Goal: Information Seeking & Learning: Find specific page/section

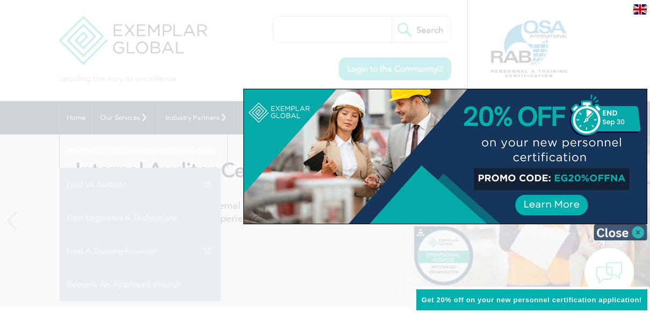
click at [643, 233] on img at bounding box center [621, 232] width 54 height 16
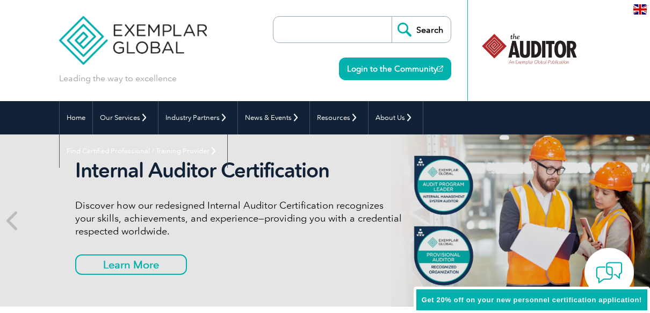
click at [0, 0] on link "Find A Training Provider" at bounding box center [0, 0] width 0 height 0
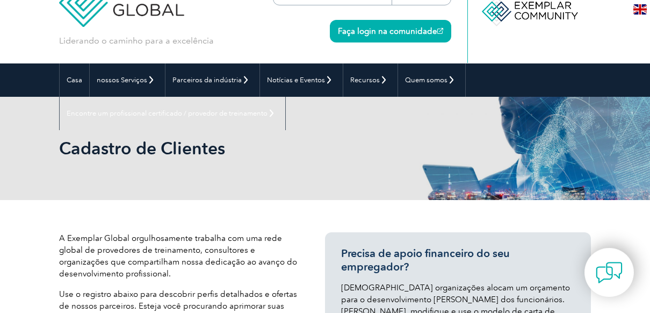
scroll to position [54, 0]
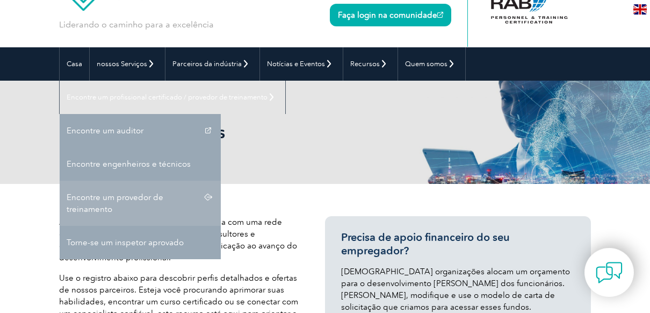
click at [148, 197] on link "Encontre um provedor de treinamento" at bounding box center [140, 203] width 161 height 45
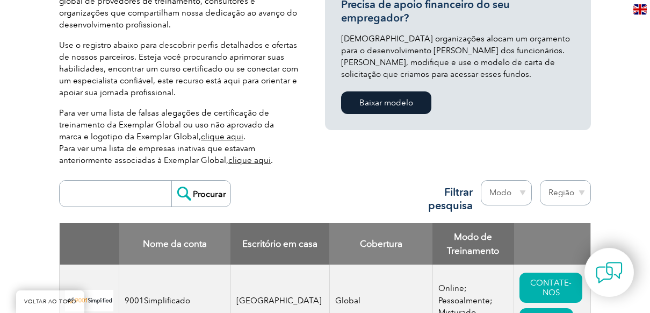
scroll to position [376, 0]
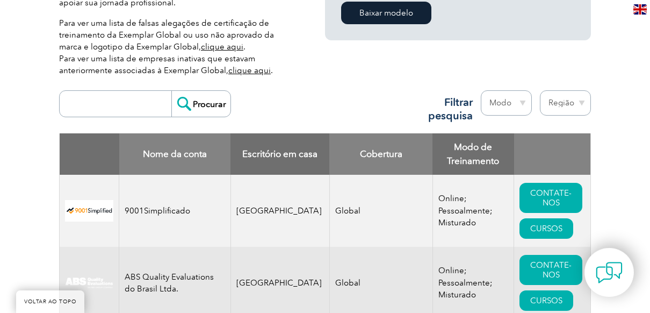
click at [577, 100] on select "Região Austrália Bahrein Bangladesh Brasil Canadá Colômbia República Dominicana…" at bounding box center [565, 102] width 51 height 25
select select "[GEOGRAPHIC_DATA]"
click at [540, 90] on select "Região Austrália Bahrein Bangladesh Brasil Canadá Colômbia República Dominicana…" at bounding box center [565, 102] width 51 height 25
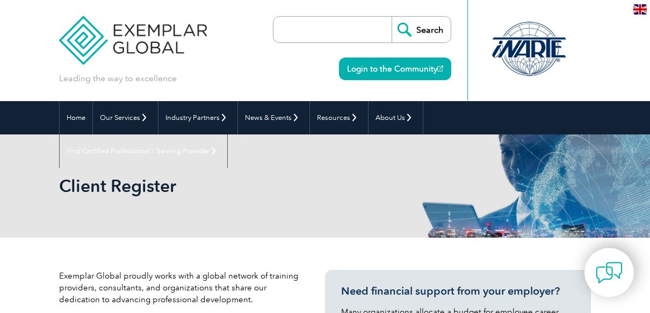
select select "[GEOGRAPHIC_DATA]"
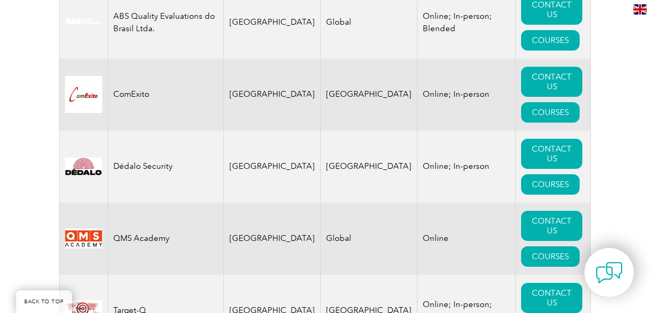
scroll to position [484, 0]
